Goal: Information Seeking & Learning: Learn about a topic

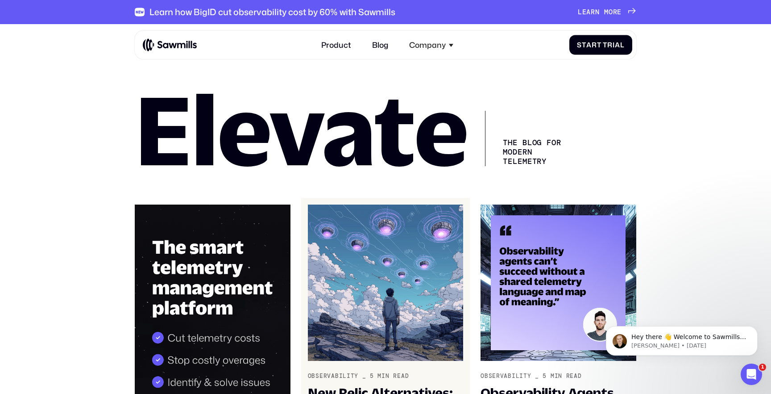
click at [386, 235] on img at bounding box center [385, 282] width 155 height 156
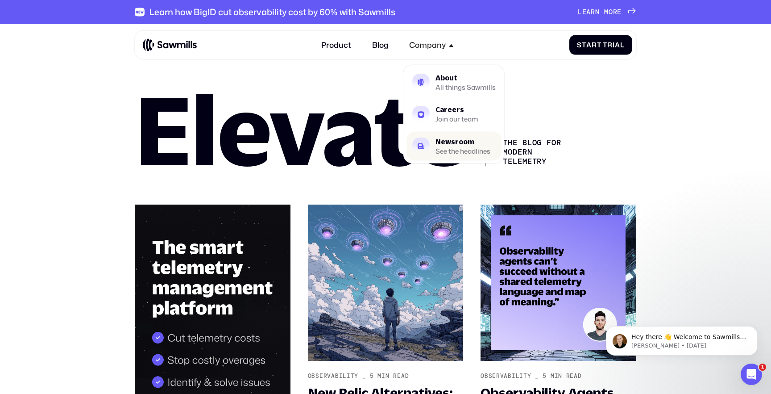
click at [430, 147] on link "Newsroom See the headlines" at bounding box center [454, 146] width 95 height 29
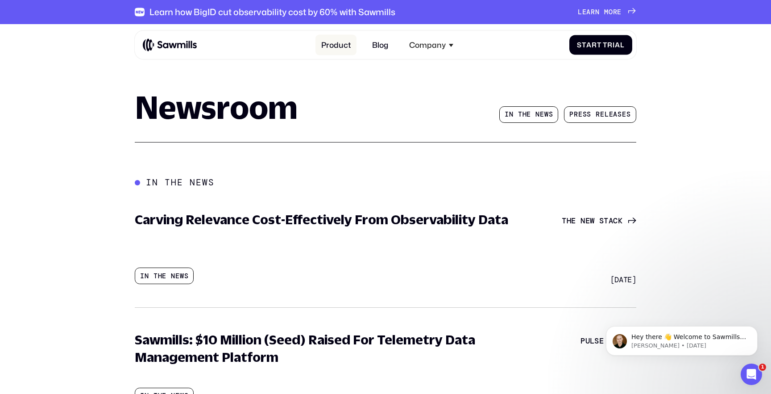
click at [338, 48] on link "Product" at bounding box center [336, 44] width 41 height 21
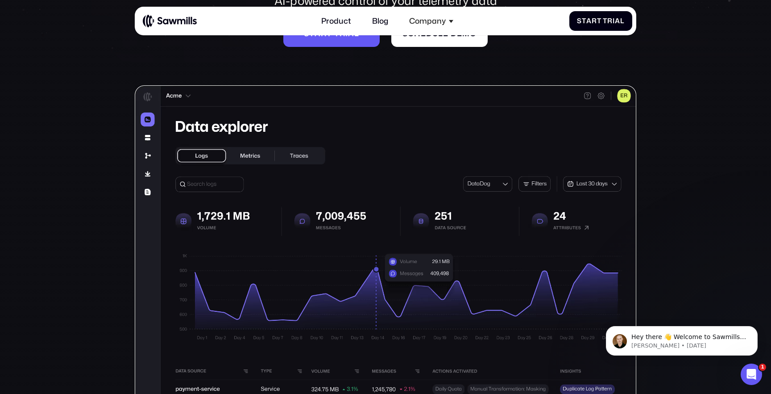
scroll to position [90, 0]
